Goal: Information Seeking & Learning: Compare options

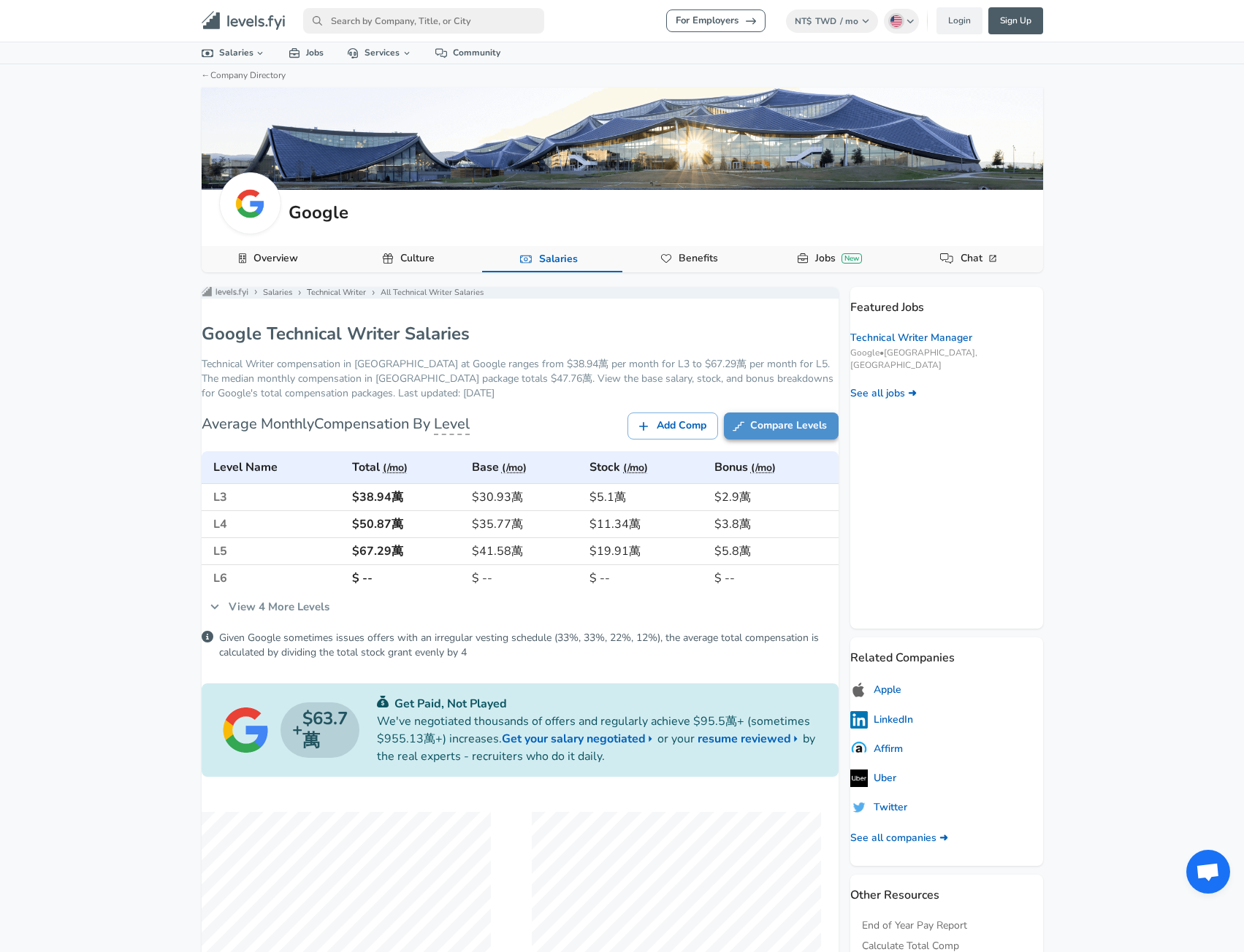
click at [791, 438] on link "Compare Levels" at bounding box center [781, 426] width 114 height 27
click at [133, 860] on div "For Employers NT$ TWD / mo Change English ([GEOGRAPHIC_DATA]) Change Login Sign…" at bounding box center [622, 476] width 1244 height 952
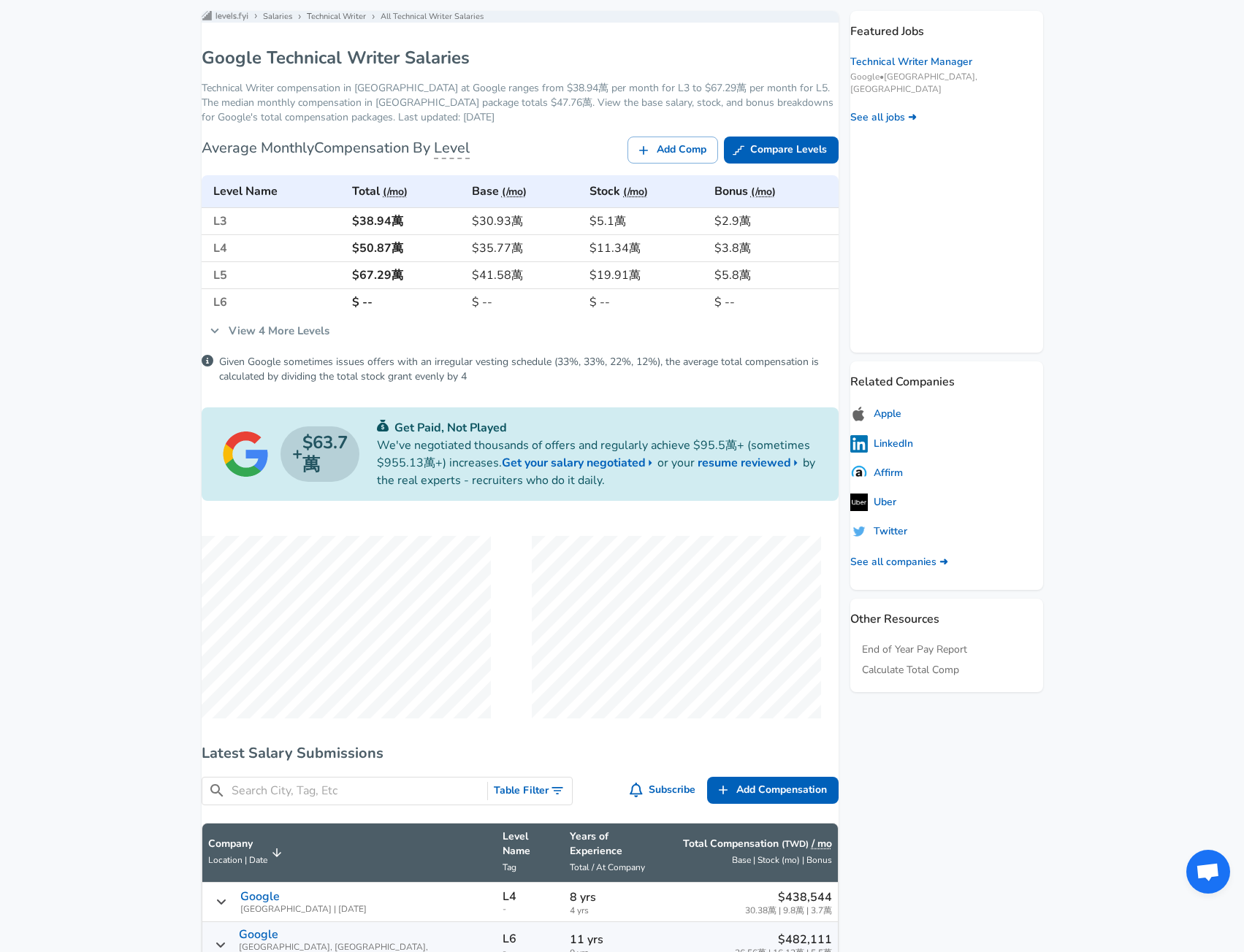
scroll to position [292, 0]
